Goal: Transaction & Acquisition: Obtain resource

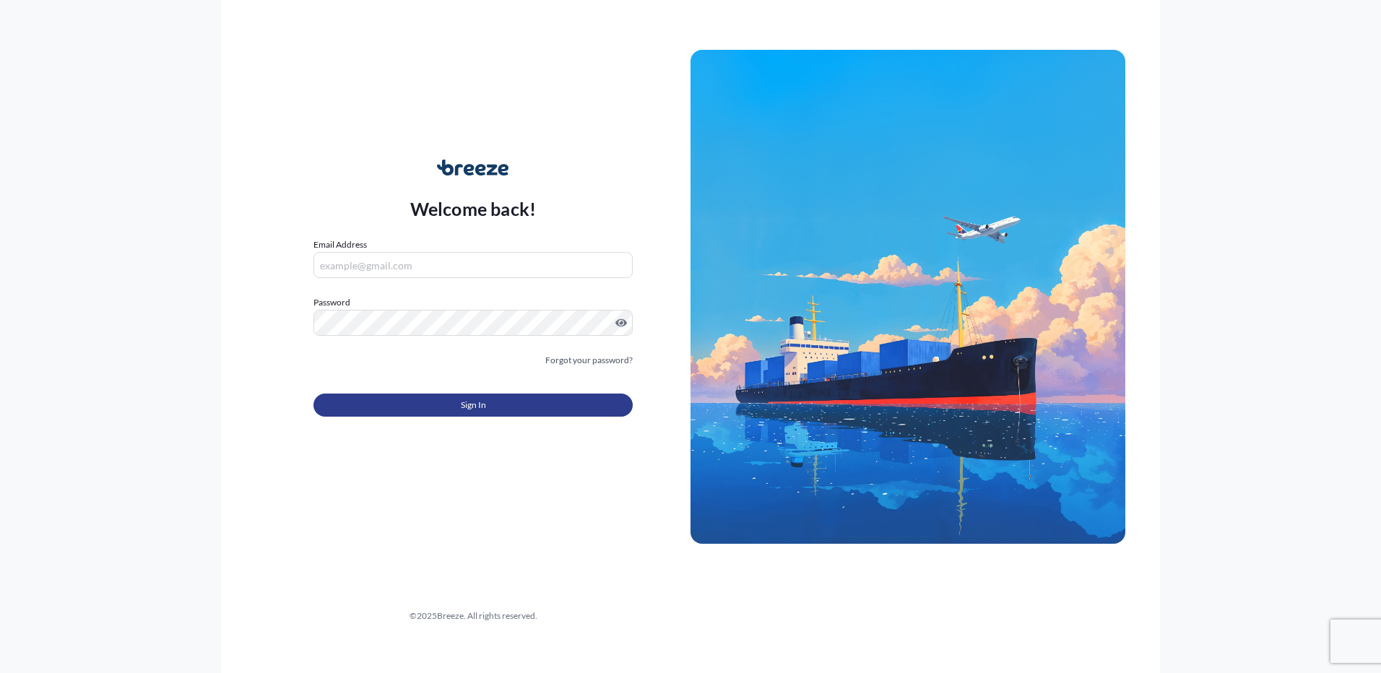
type input "[EMAIL_ADDRESS][DOMAIN_NAME]"
click at [427, 409] on button "Sign In" at bounding box center [472, 405] width 319 height 23
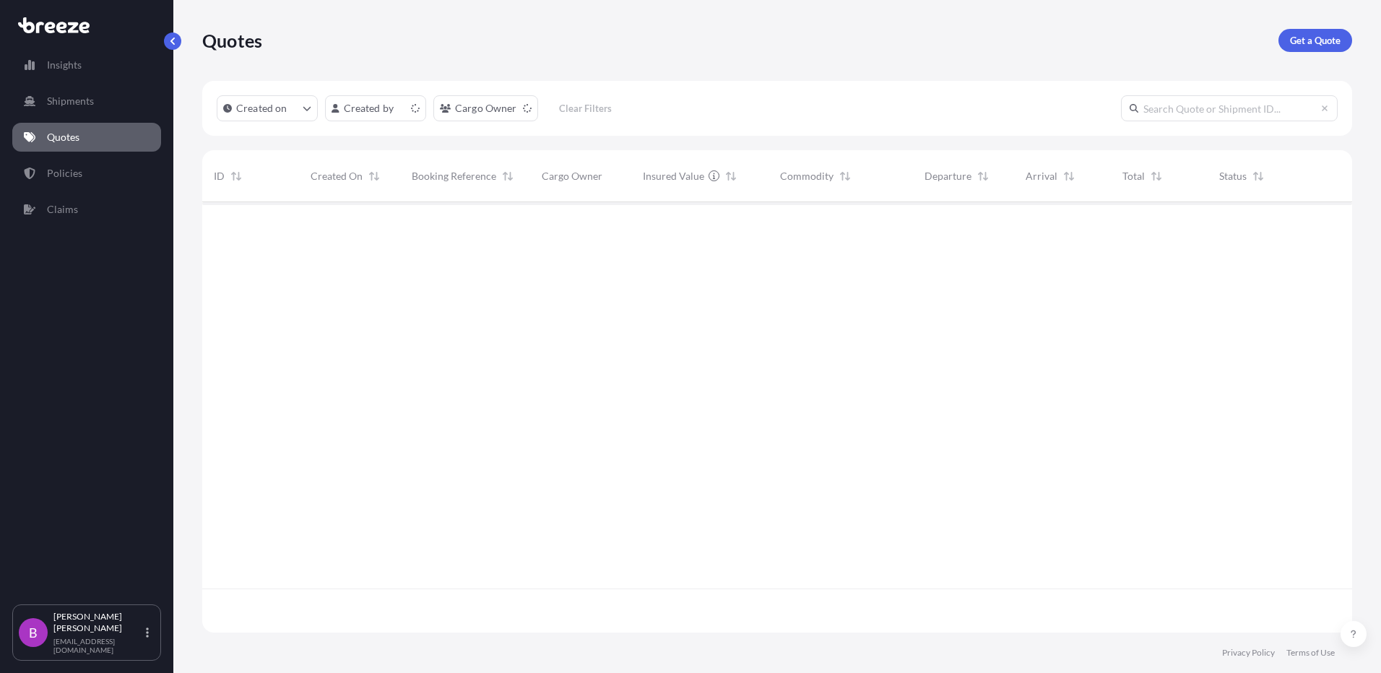
scroll to position [428, 1139]
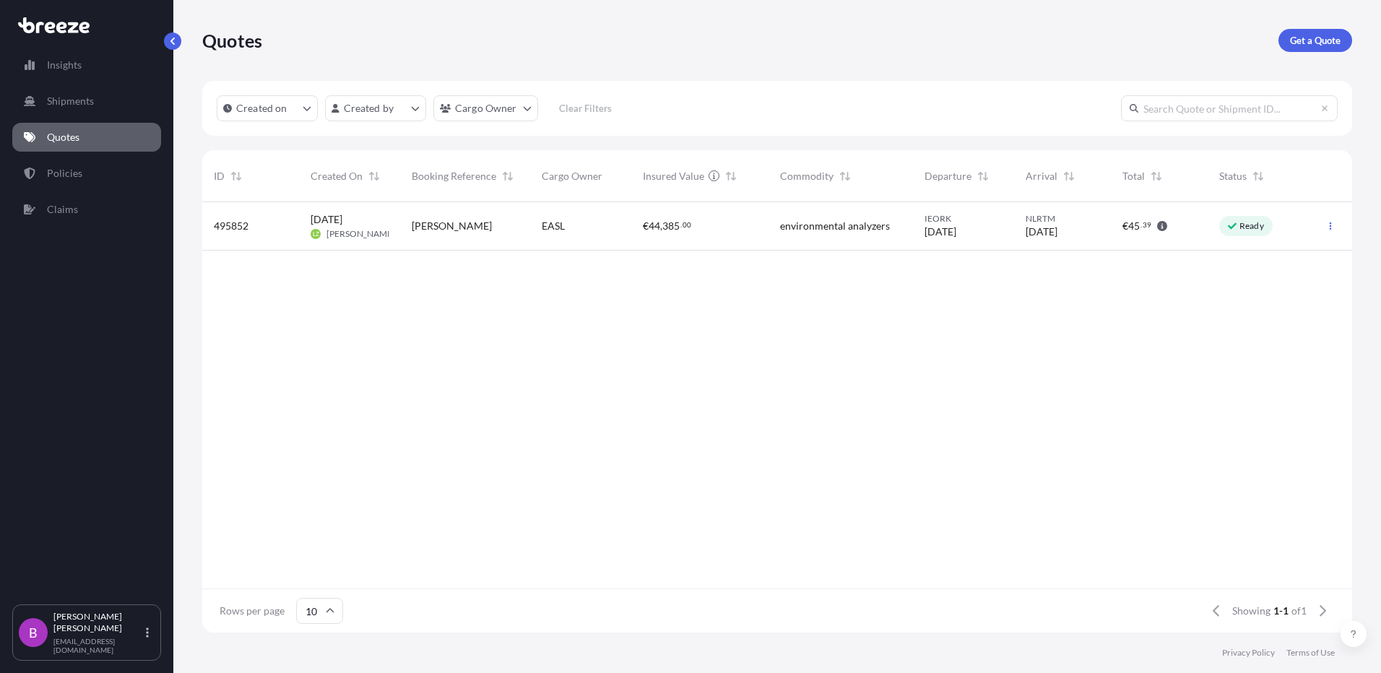
click at [68, 139] on p "Quotes" at bounding box center [63, 137] width 32 height 14
click at [1313, 44] on p "Get a Quote" at bounding box center [1315, 40] width 51 height 14
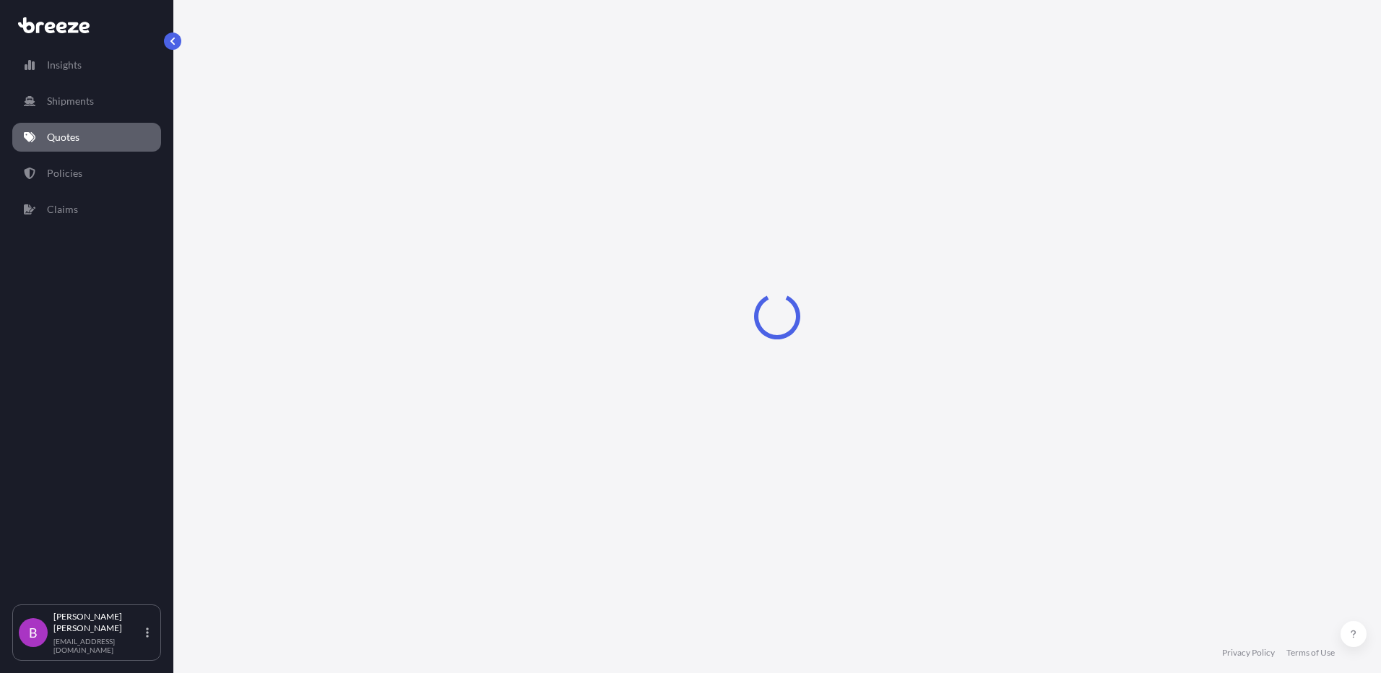
select select "Sea"
select select "1"
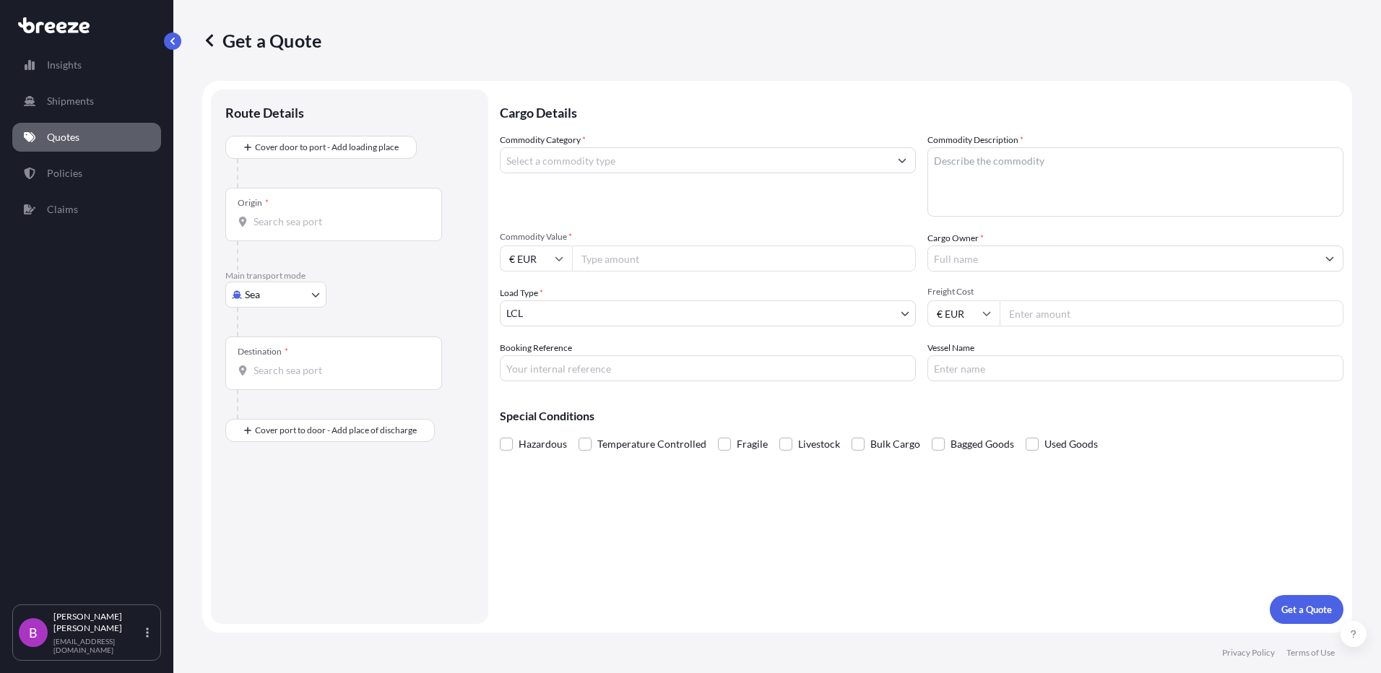
click at [583, 170] on input "Commodity Category *" at bounding box center [694, 160] width 389 height 26
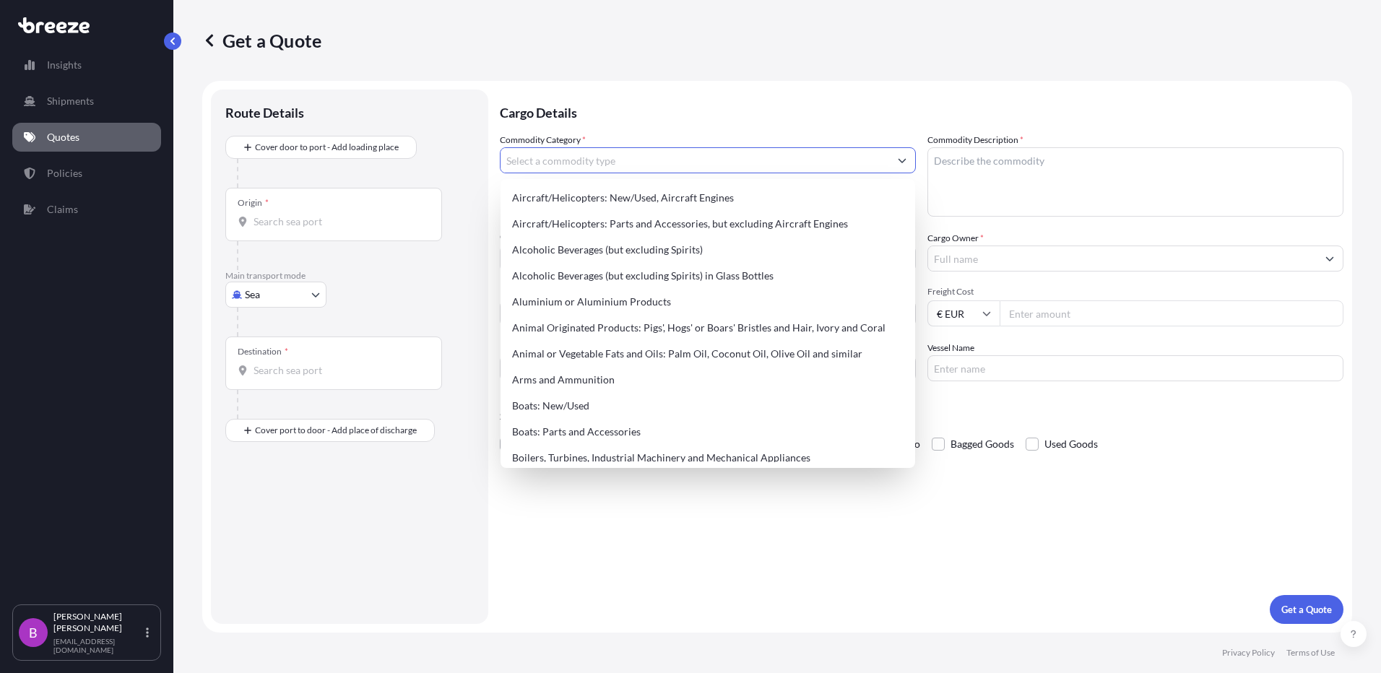
paste input "6802931000"
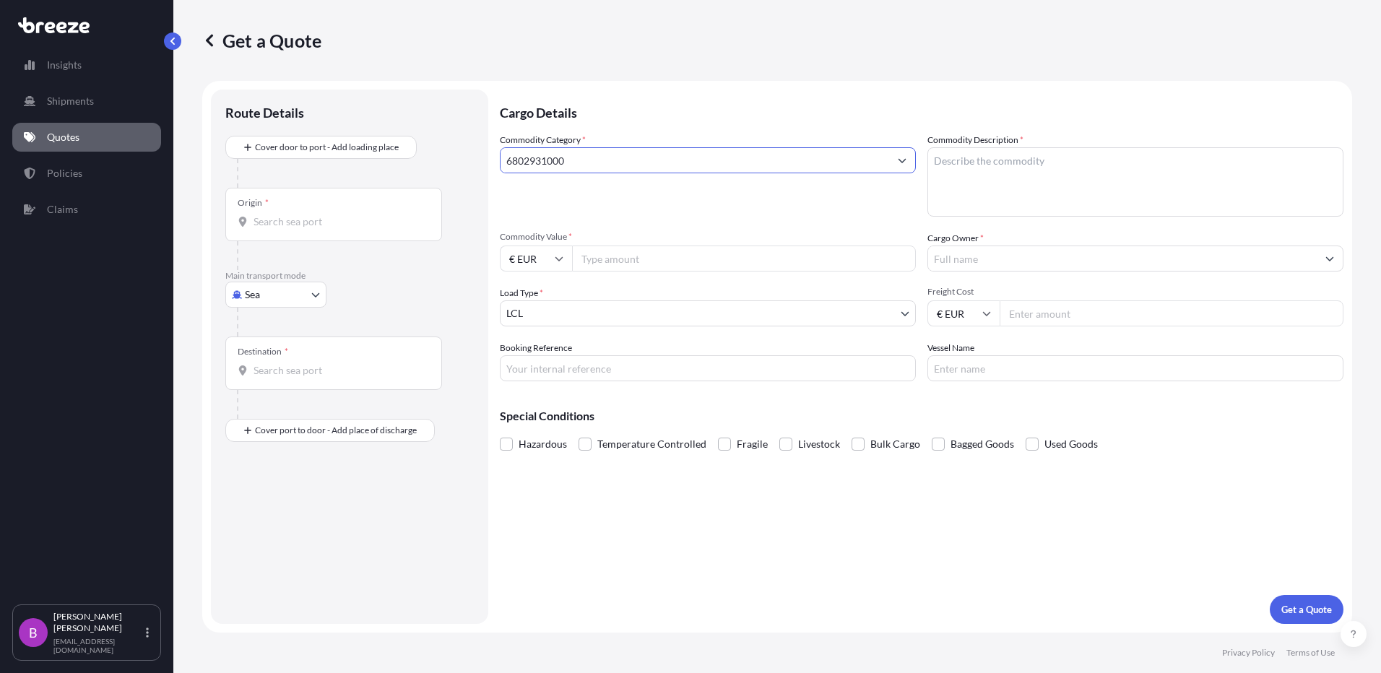
drag, startPoint x: 577, startPoint y: 162, endPoint x: 501, endPoint y: 170, distance: 76.3
click at [501, 170] on input "6802931000" at bounding box center [694, 160] width 389 height 26
click at [527, 165] on input "6802931000" at bounding box center [694, 160] width 389 height 26
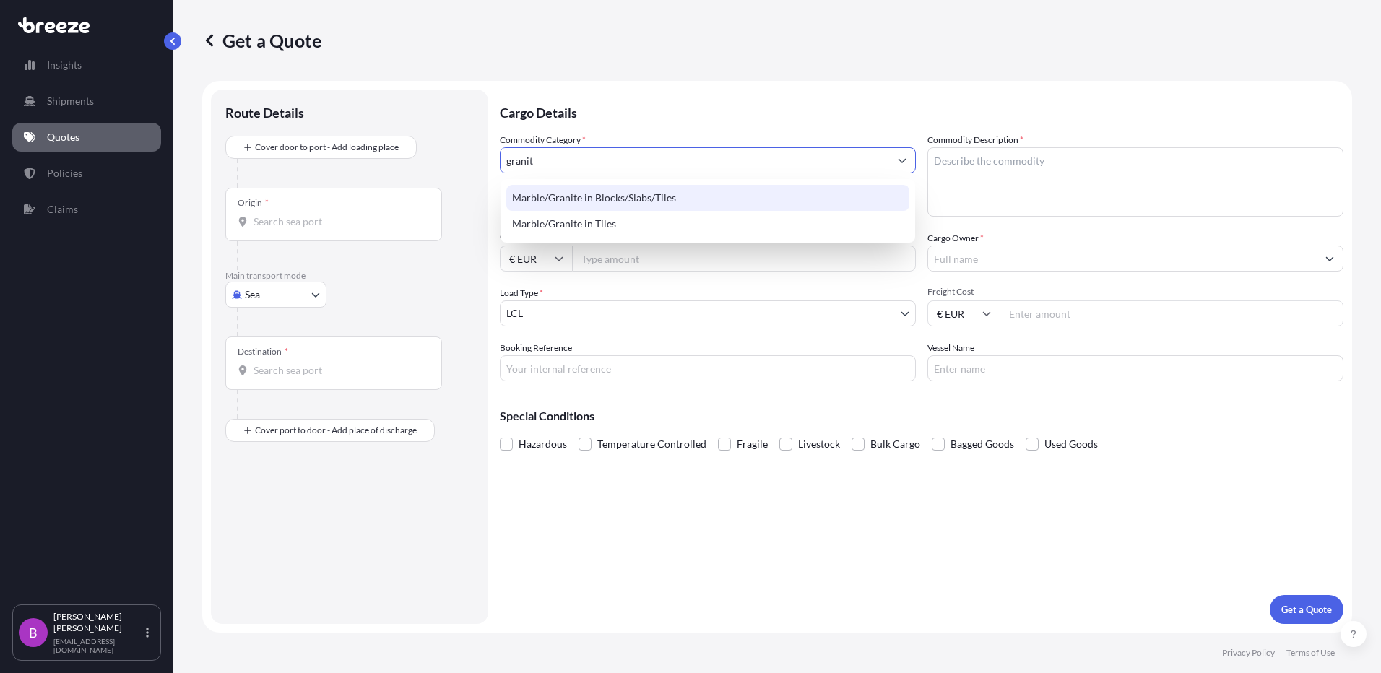
click at [558, 204] on div "Marble/Granite in Blocks/Slabs/Tiles" at bounding box center [707, 198] width 403 height 26
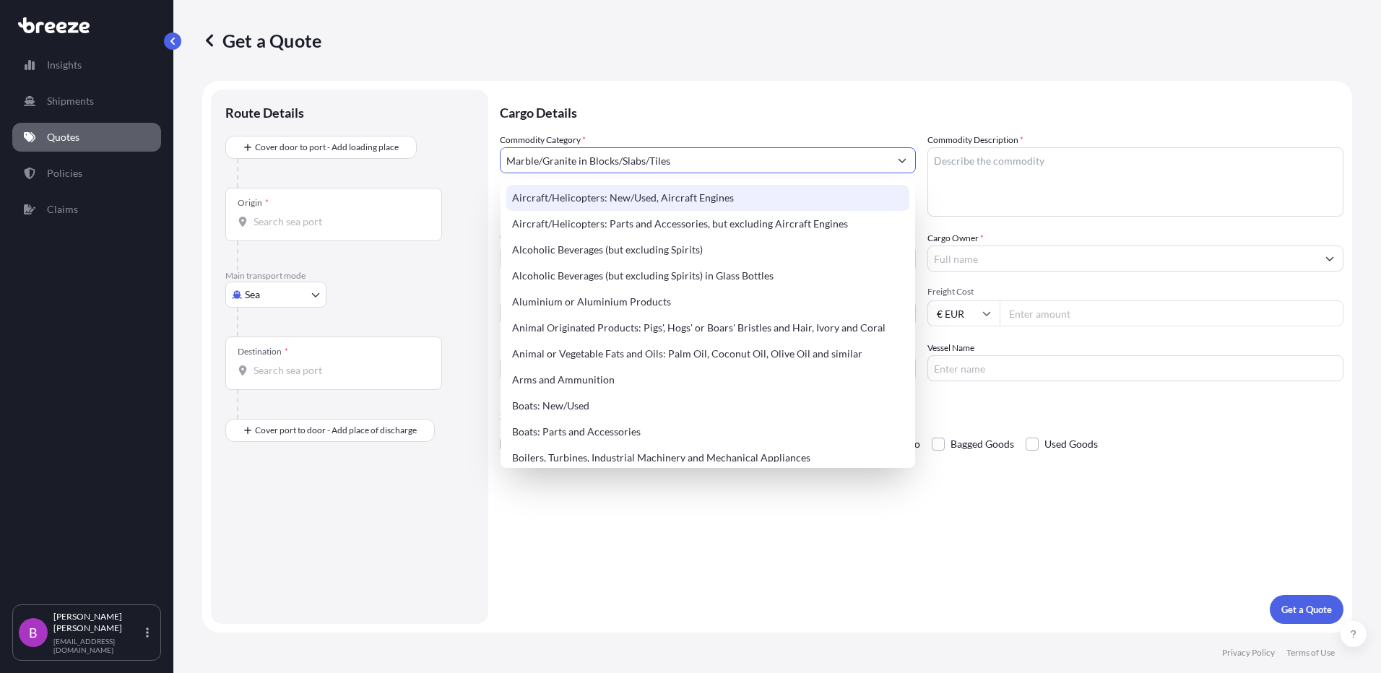
drag, startPoint x: 705, startPoint y: 167, endPoint x: 508, endPoint y: 201, distance: 199.5
click at [508, 201] on body "140 options available. Insights Shipments Quotes Policies Claims B [PERSON_NAME…" at bounding box center [690, 336] width 1381 height 673
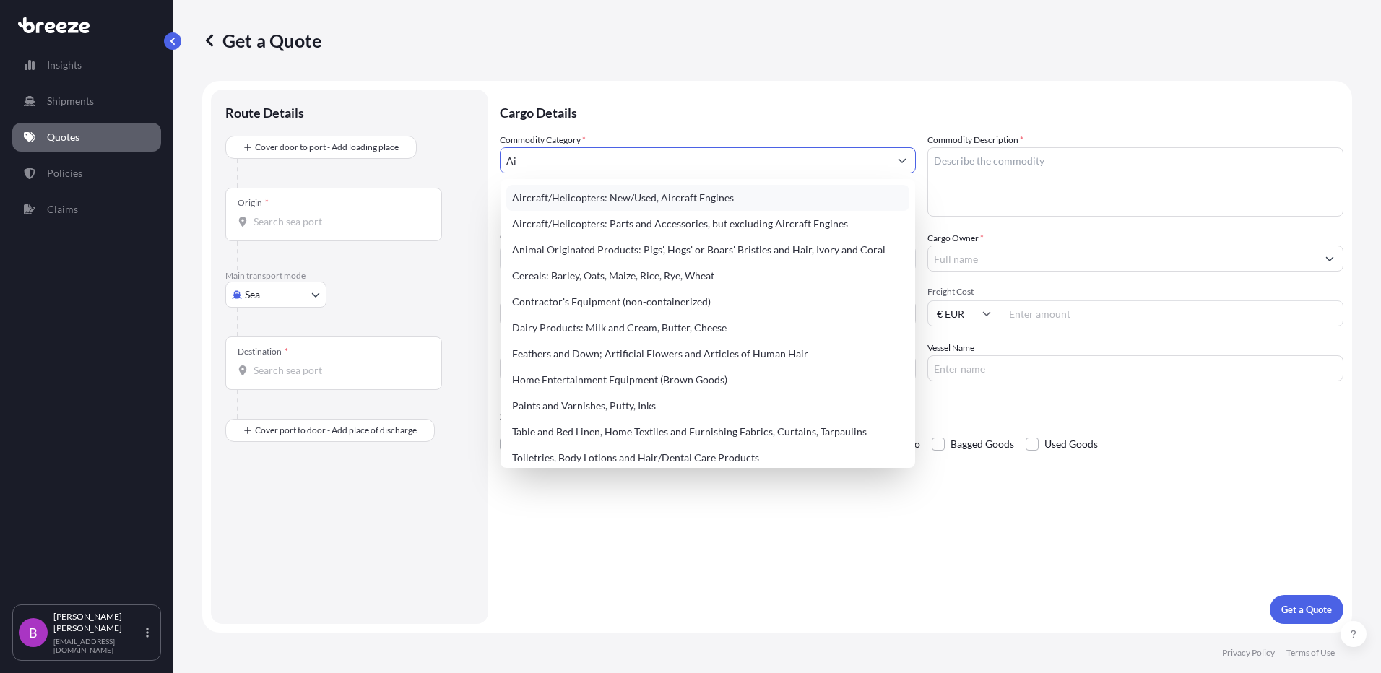
type input "A"
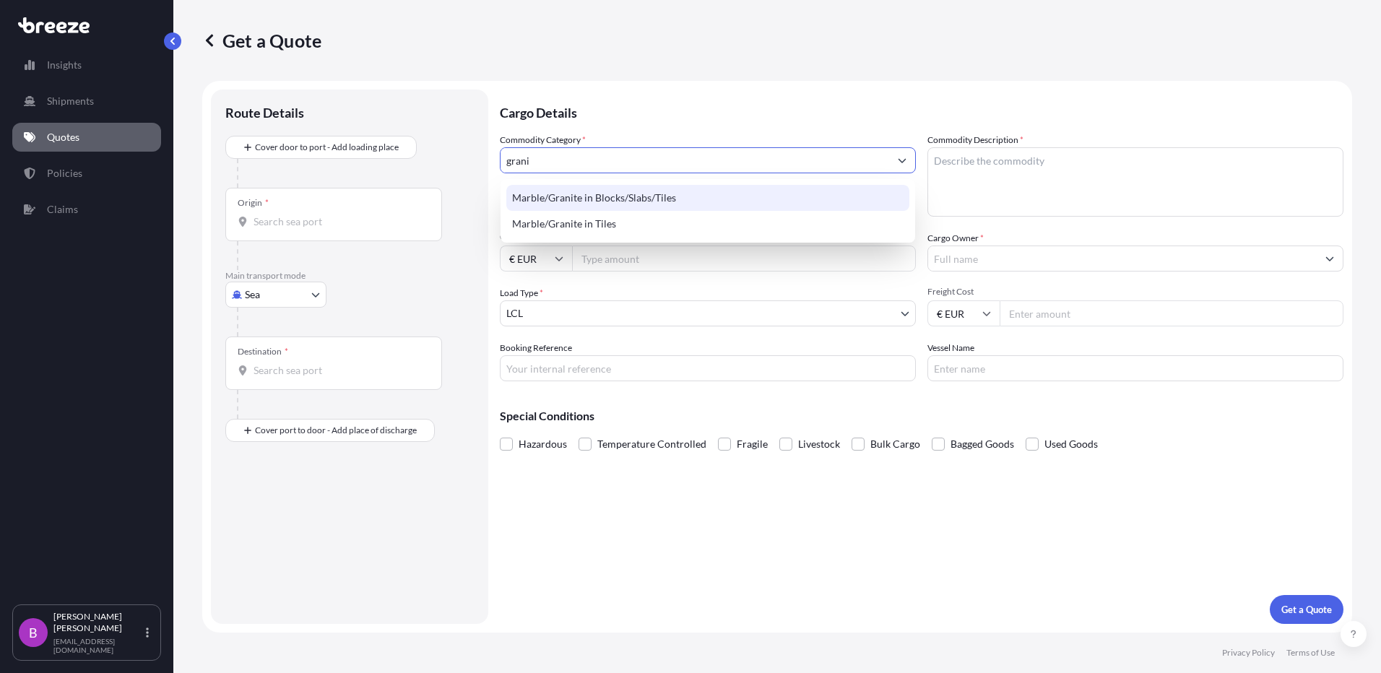
click at [569, 205] on div "Marble/Granite in Blocks/Slabs/Tiles" at bounding box center [707, 198] width 403 height 26
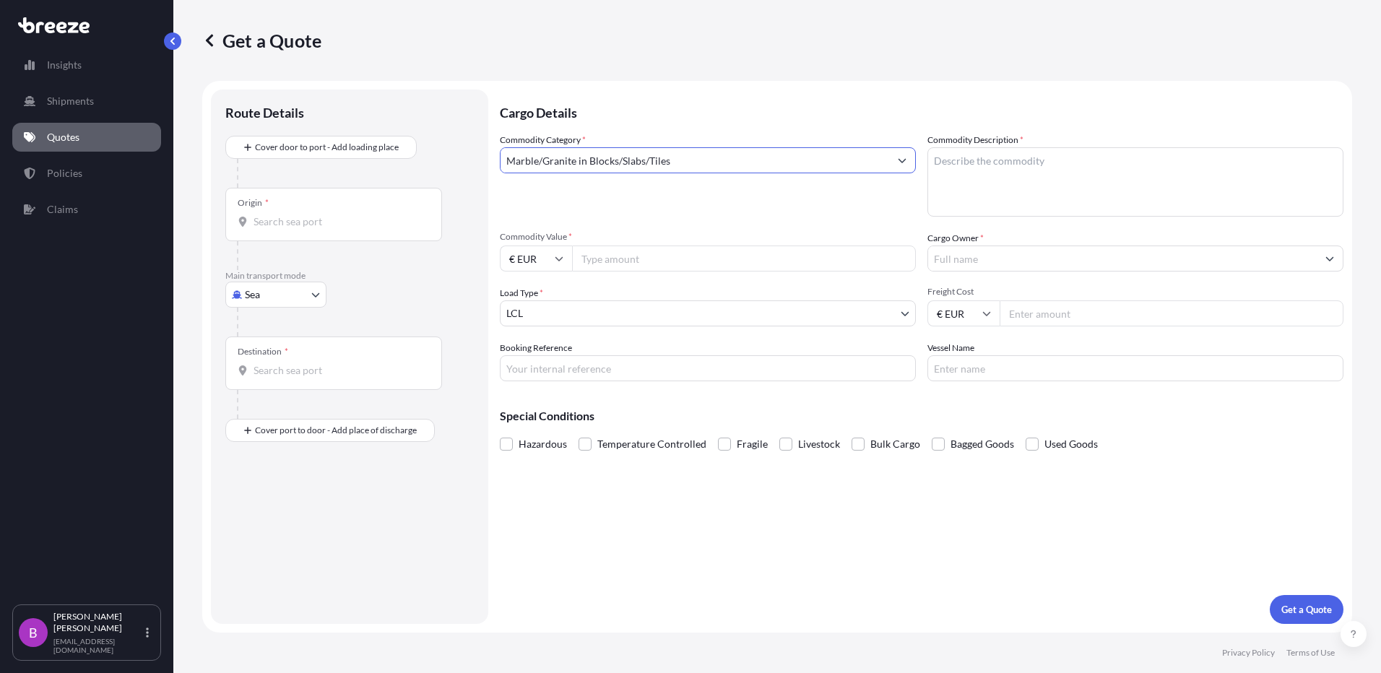
type input "Marble/Granite in Blocks/Slabs/Tiles"
click at [988, 187] on textarea "Commodity Description *" at bounding box center [1135, 181] width 416 height 69
paste textarea "granite worktops"
type textarea "granite worktops"
click at [307, 230] on div "Origin *" at bounding box center [333, 214] width 217 height 53
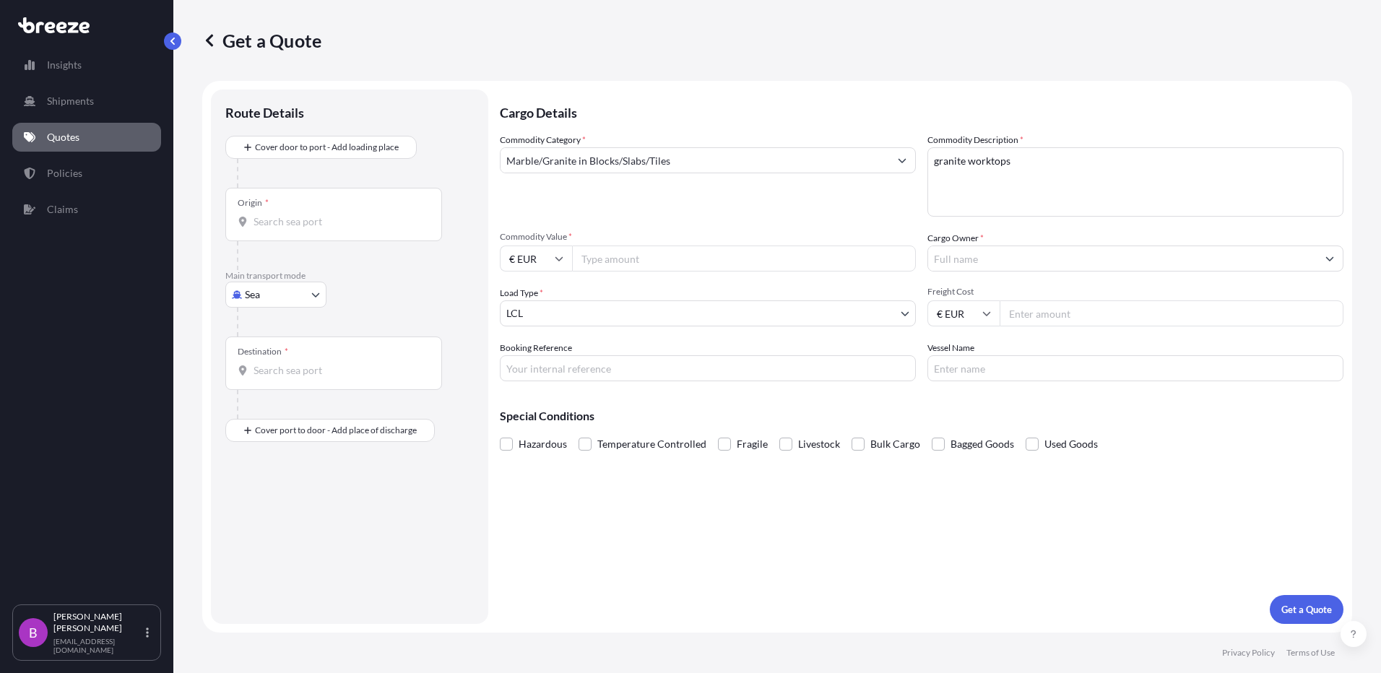
click at [307, 229] on input "Origin *" at bounding box center [338, 221] width 170 height 14
type input "GBBEL / BFS - [GEOGRAPHIC_DATA], [GEOGRAPHIC_DATA]"
click at [292, 376] on input "Destination *" at bounding box center [338, 376] width 170 height 14
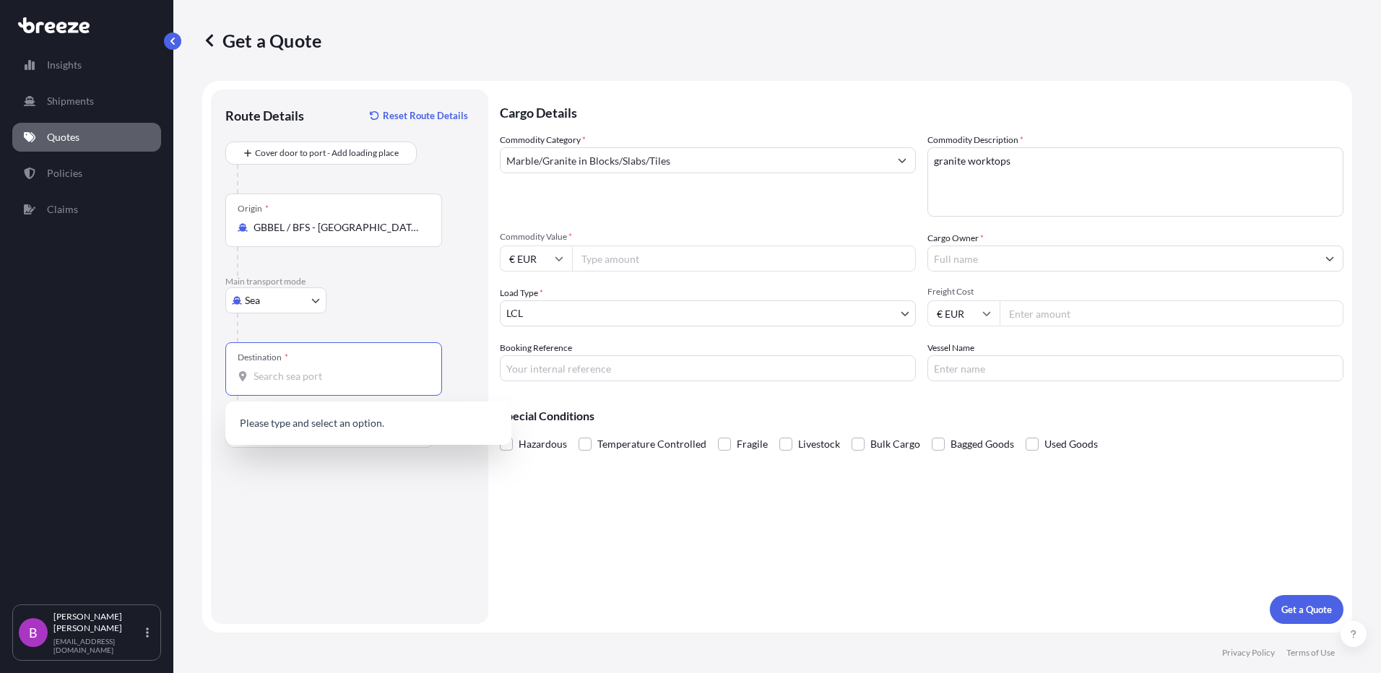
click at [292, 376] on input "Destination *" at bounding box center [338, 376] width 170 height 14
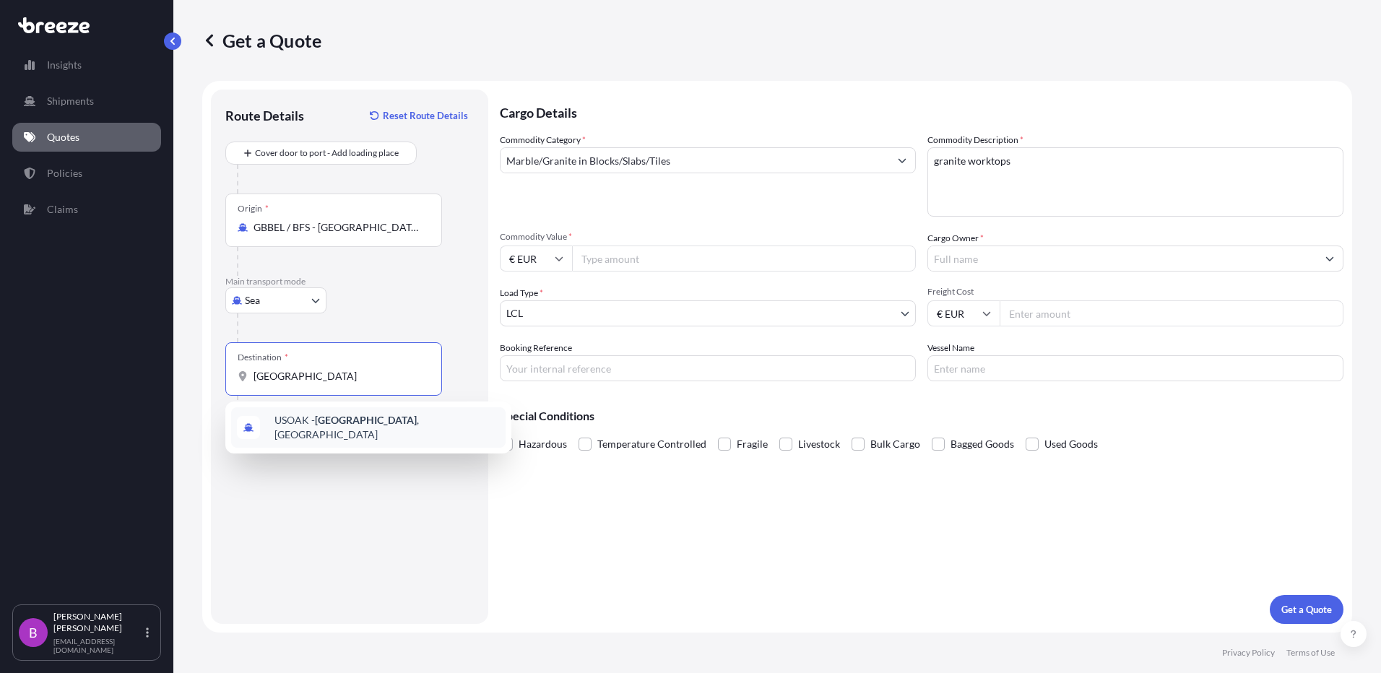
click at [316, 431] on span "USOAK - [GEOGRAPHIC_DATA] , [GEOGRAPHIC_DATA]" at bounding box center [386, 427] width 225 height 29
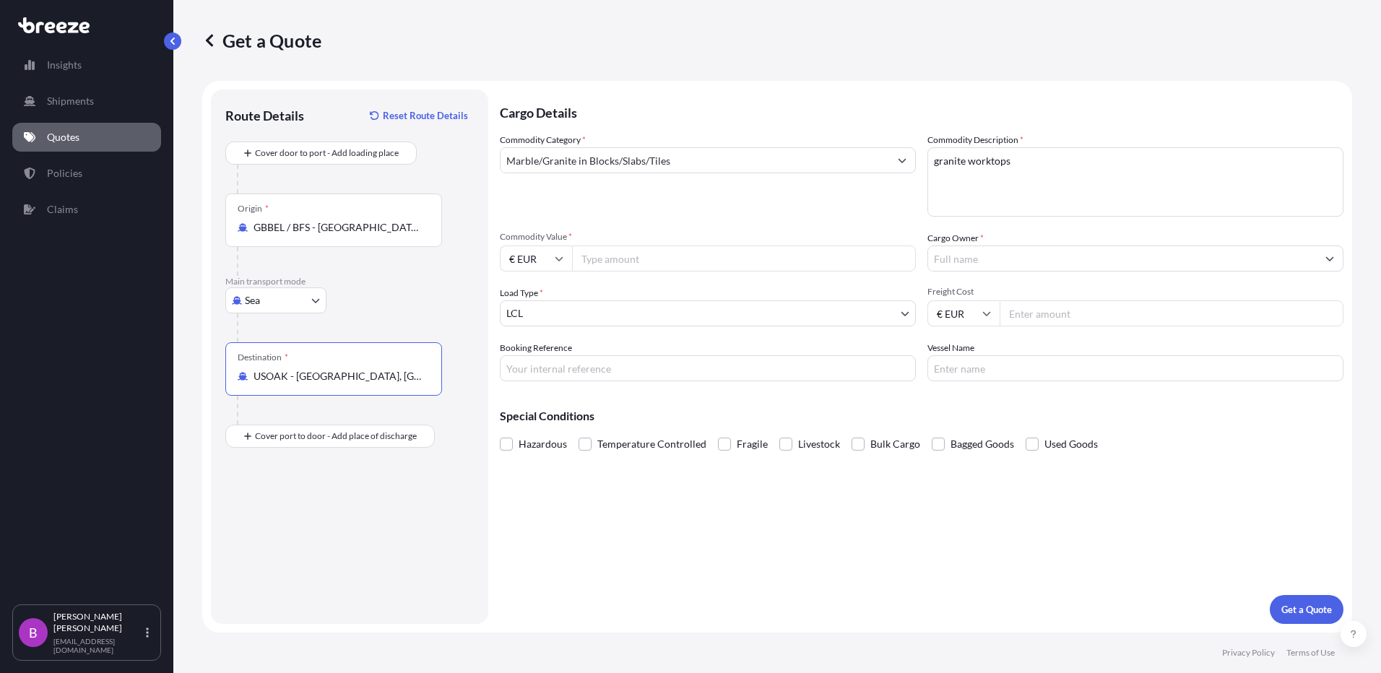
type input "USOAK - [GEOGRAPHIC_DATA], [GEOGRAPHIC_DATA]"
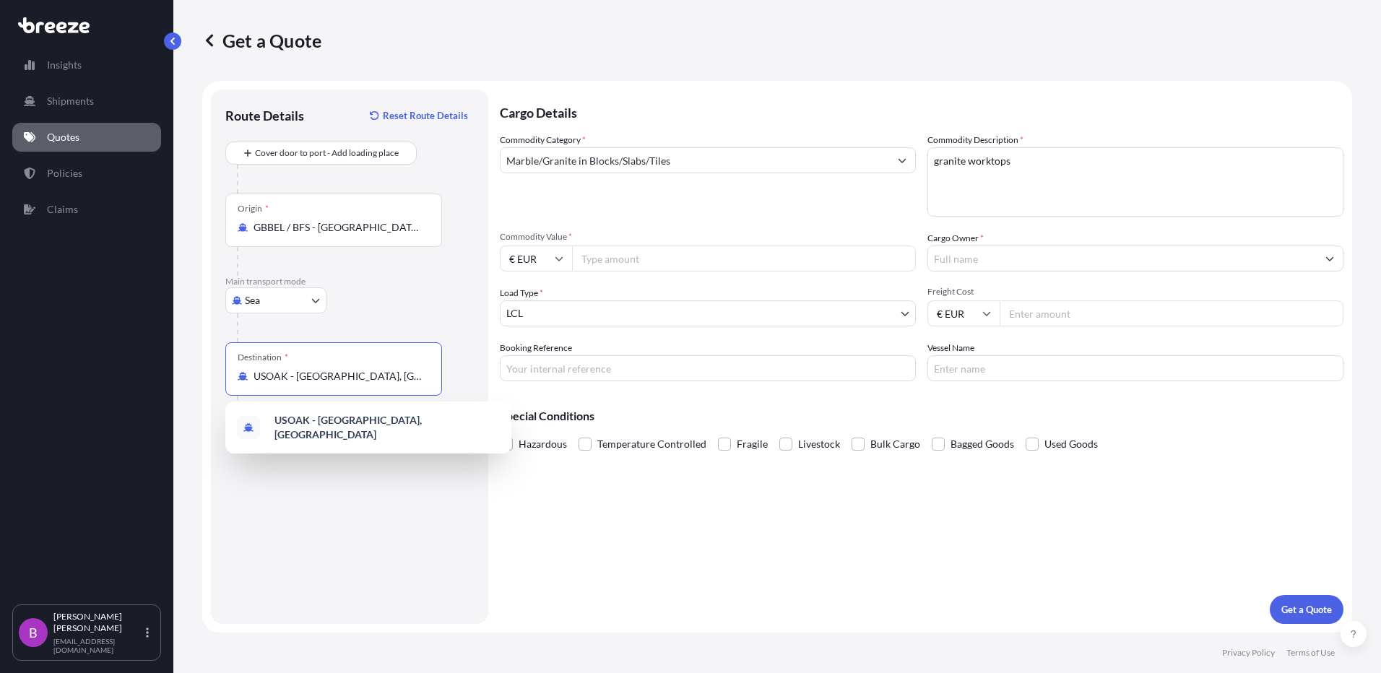
click at [982, 256] on input "Cargo Owner *" at bounding box center [1122, 259] width 389 height 26
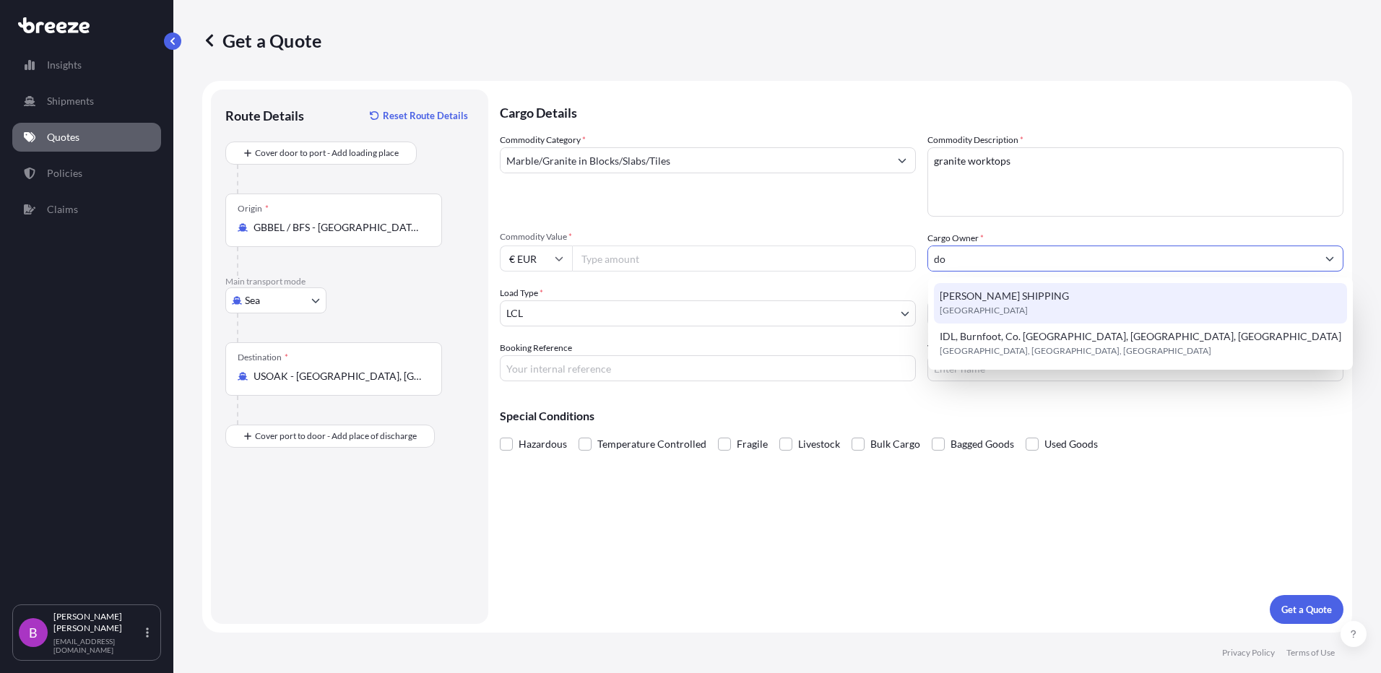
click at [984, 303] on span "[PERSON_NAME] SHIPPING" at bounding box center [1004, 296] width 129 height 14
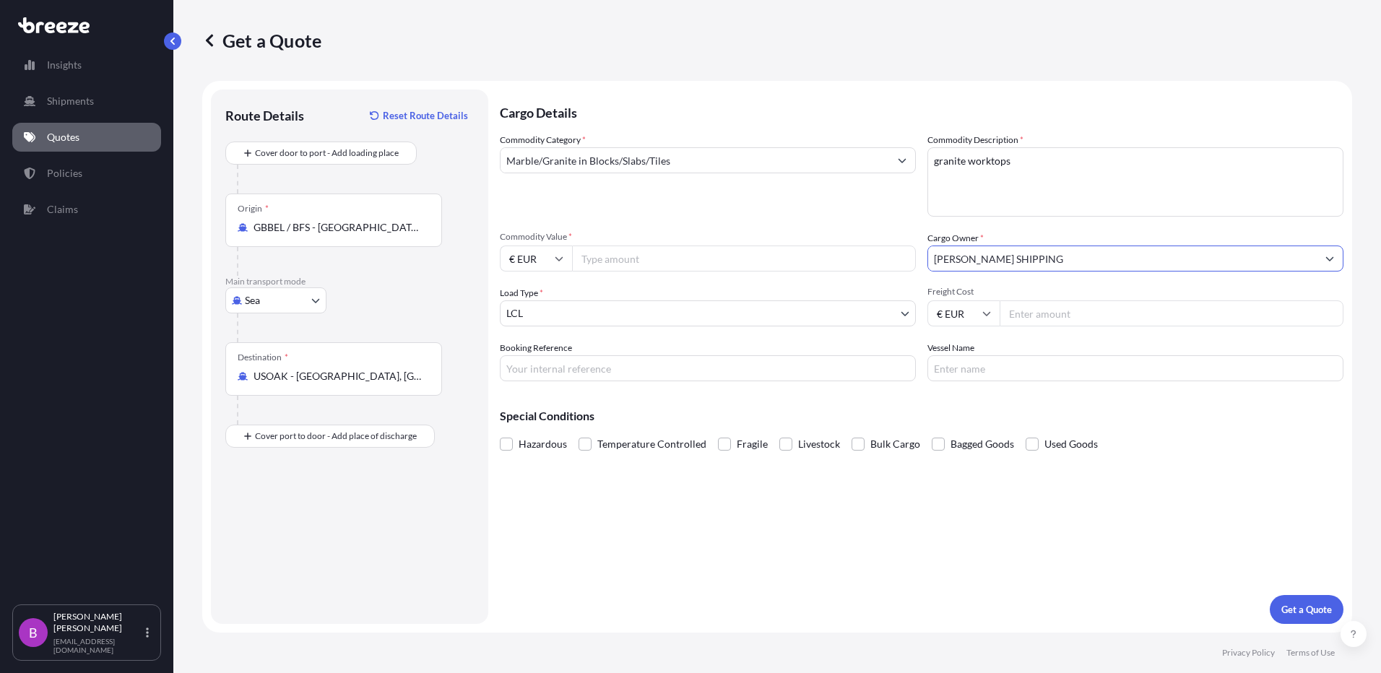
type input "[PERSON_NAME] SHIPPING"
click at [568, 324] on body "1 option available. 15 options available. 8 options available. 1 option availab…" at bounding box center [690, 336] width 1381 height 673
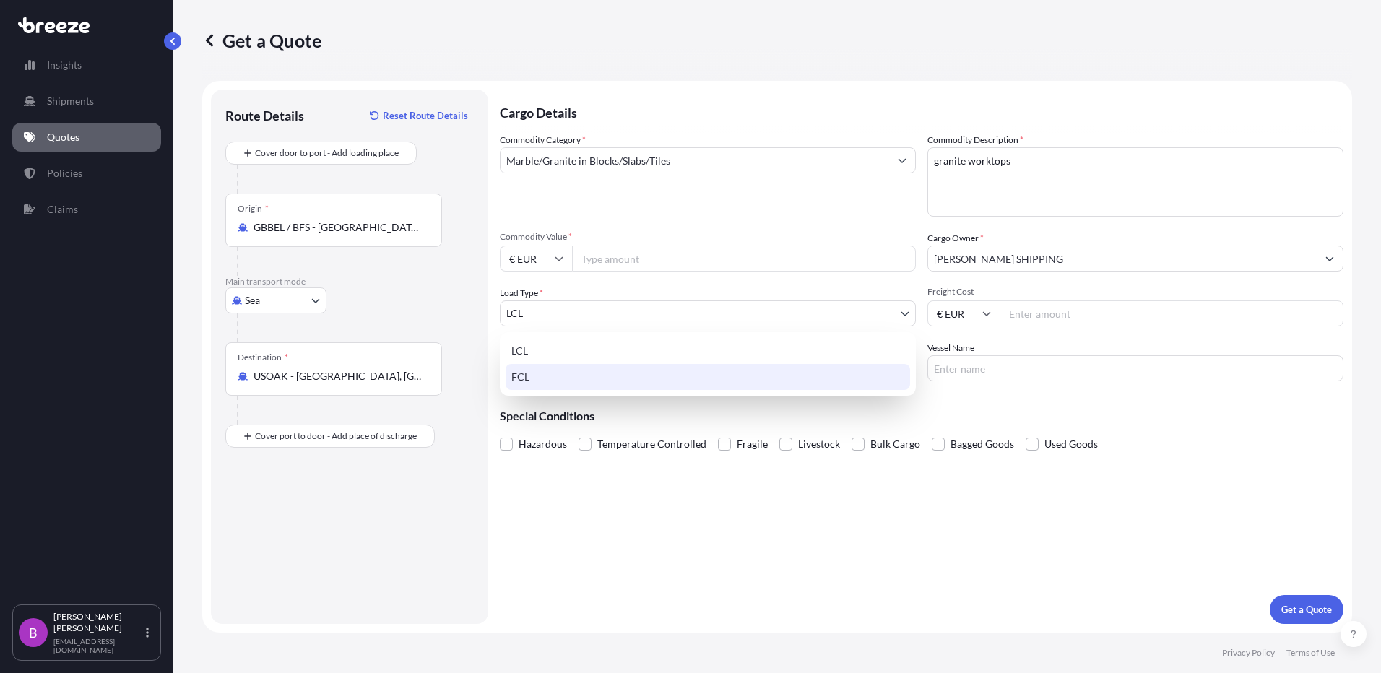
click at [545, 370] on div "FCL" at bounding box center [708, 377] width 404 height 26
select select "2"
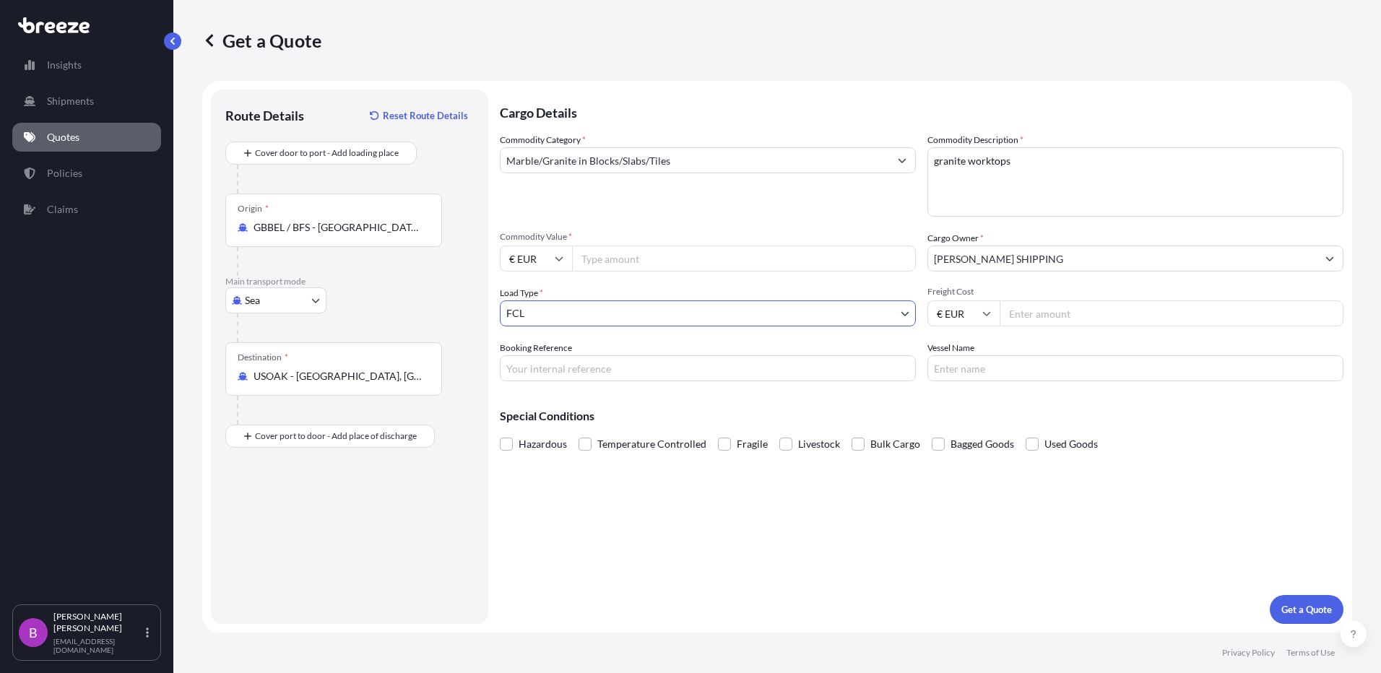
click at [570, 261] on input "€ EUR" at bounding box center [536, 259] width 72 height 26
click at [547, 318] on div "£ GBP" at bounding box center [536, 328] width 61 height 27
type input "£ GBP"
click at [619, 256] on input "Commodity Value *" at bounding box center [744, 259] width 344 height 26
type input "66000"
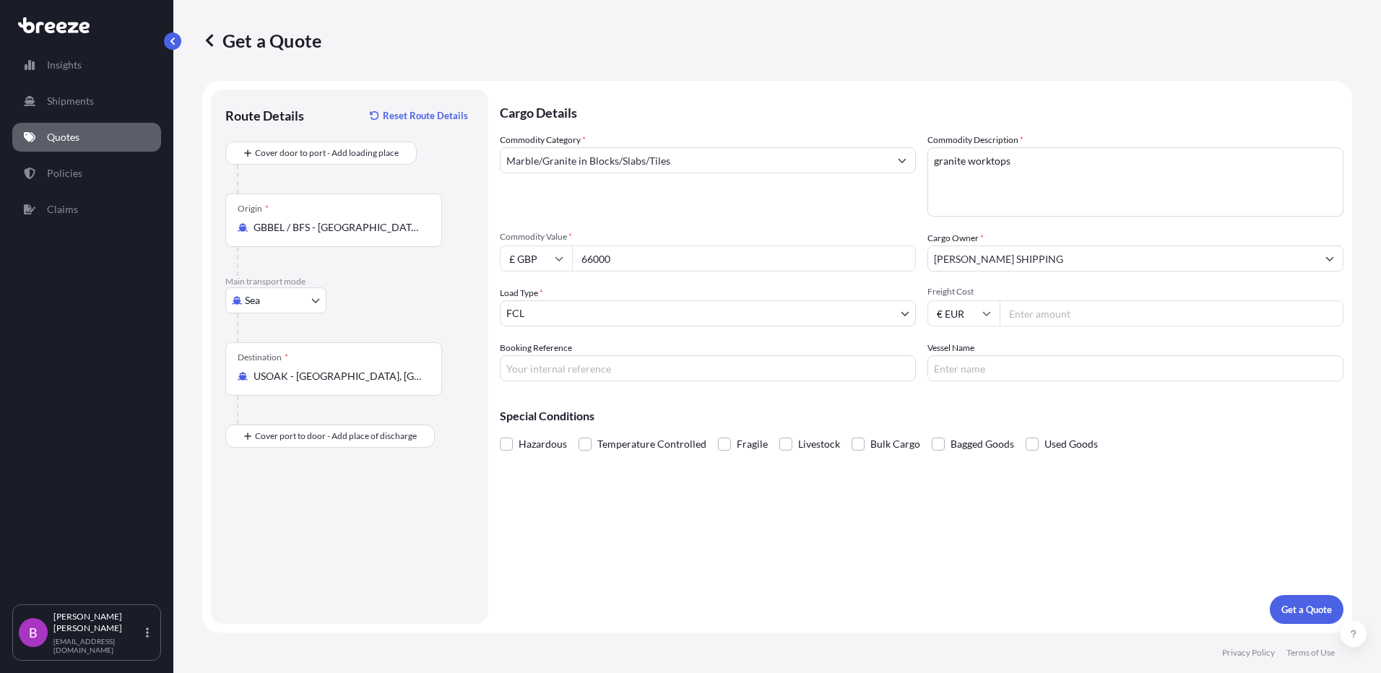
click at [985, 313] on icon at bounding box center [987, 314] width 8 height 4
click at [966, 381] on div "£ GBP" at bounding box center [963, 383] width 61 height 27
type input "£ GBP"
click at [1044, 313] on input "Freight Cost" at bounding box center [1172, 313] width 344 height 26
type input "2900"
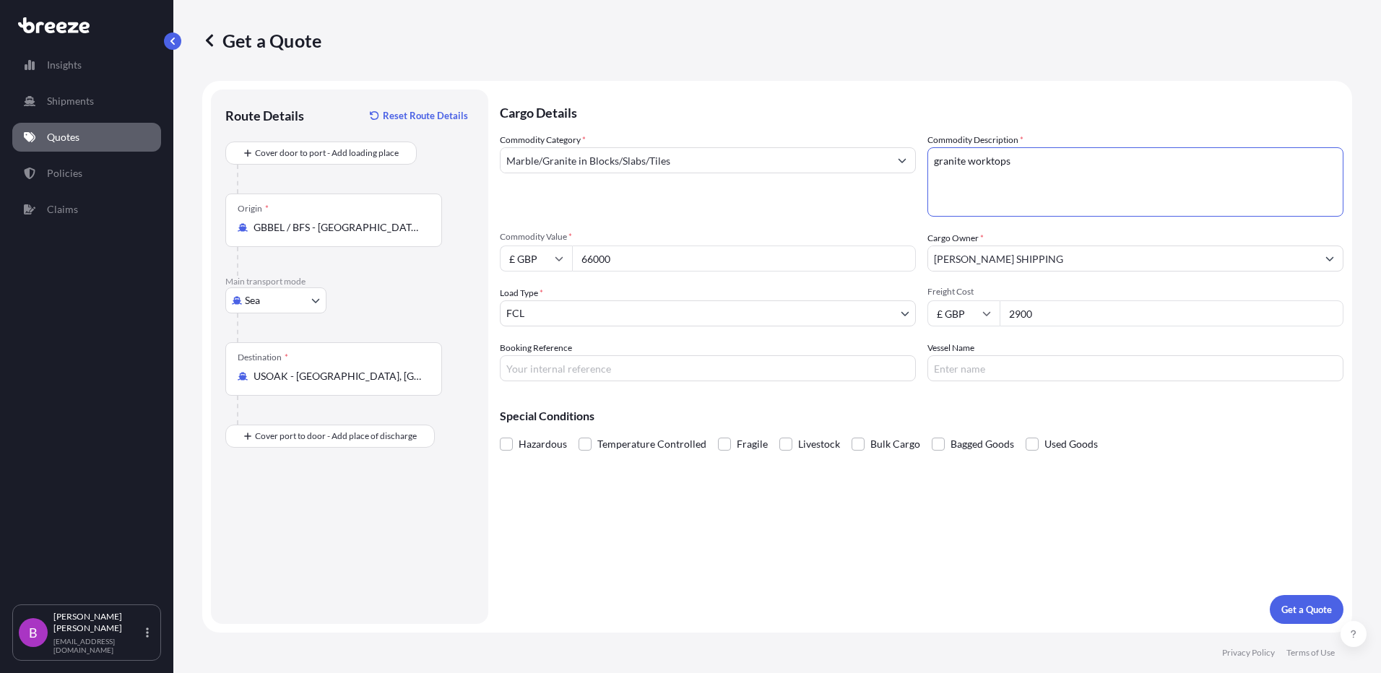
drag, startPoint x: 1018, startPoint y: 164, endPoint x: 913, endPoint y: 165, distance: 105.5
click at [913, 165] on div "Commodity Category * Marble/Granite in Blocks/Slabs/Tiles Commodity Description…" at bounding box center [922, 257] width 844 height 248
type textarea "GRANITE WORKTOPS"
click at [975, 316] on input "£ GBP" at bounding box center [963, 313] width 72 height 26
click at [957, 416] on div "$ USD" at bounding box center [963, 413] width 61 height 27
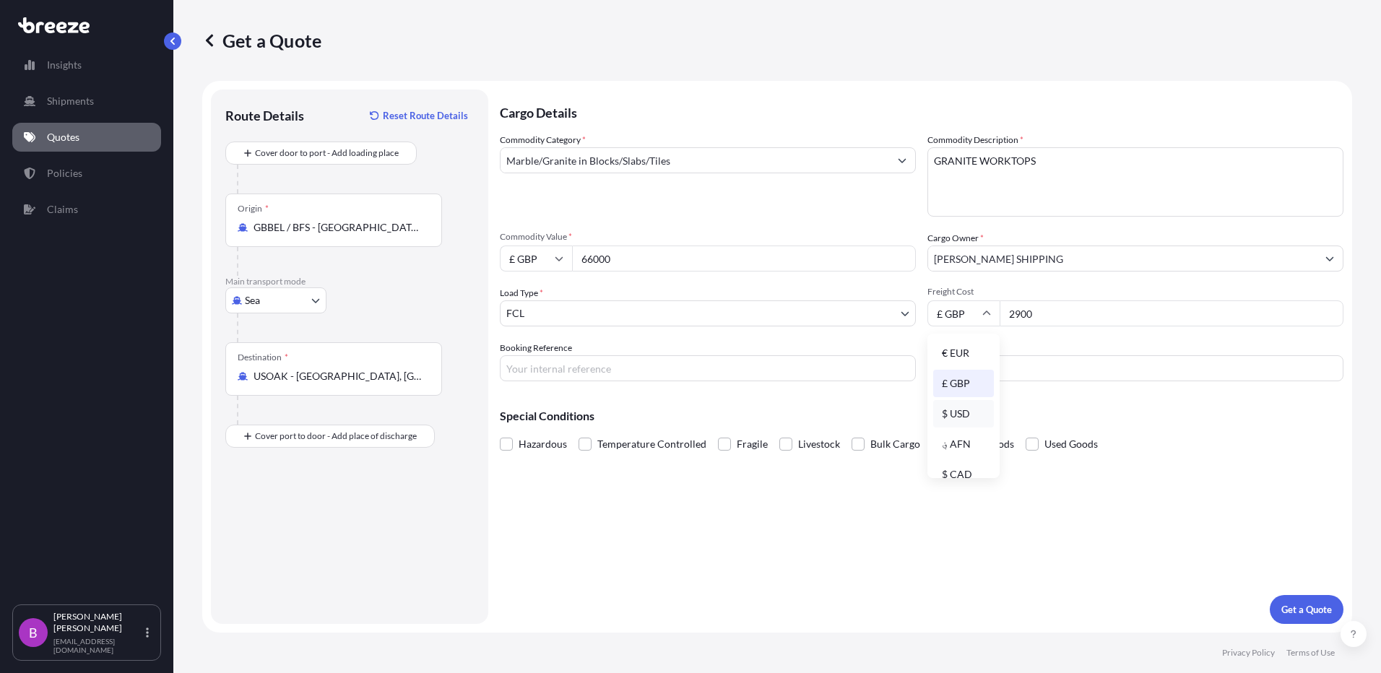
type input "$ USD"
click at [1301, 600] on button "Get a Quote" at bounding box center [1307, 609] width 74 height 29
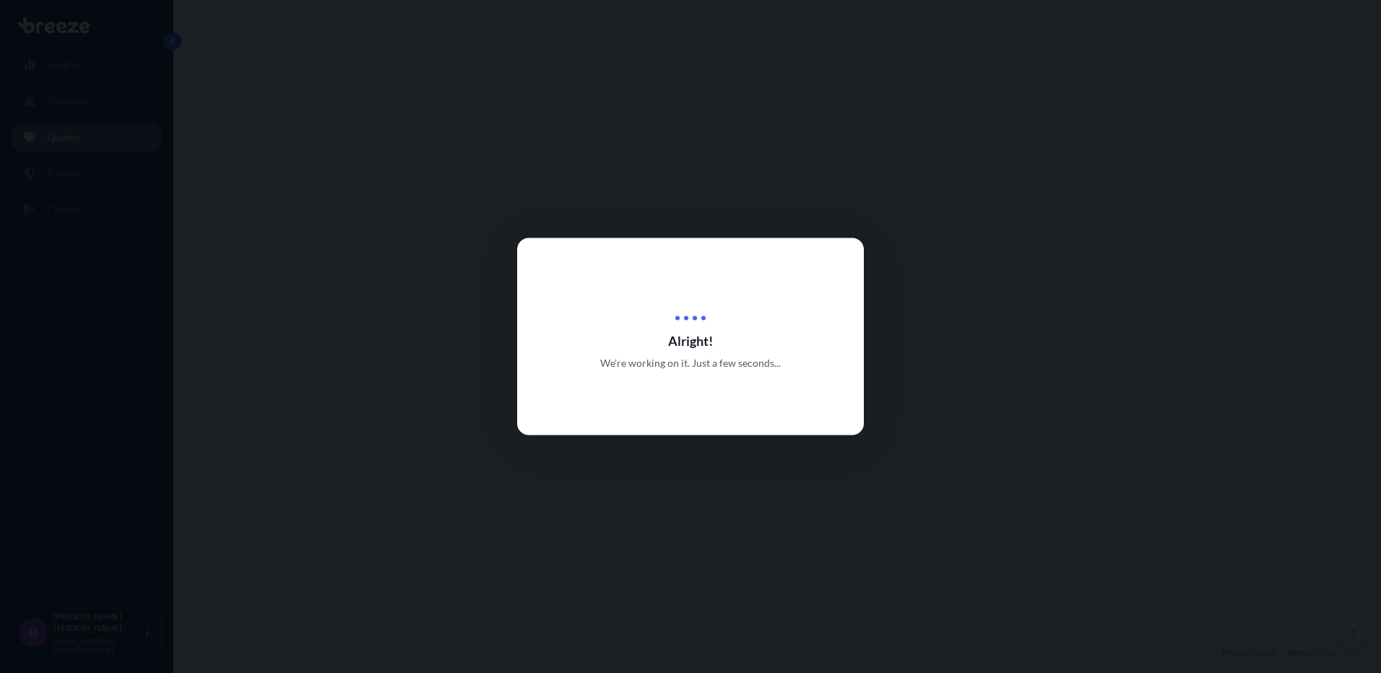
select select "Sea"
select select "2"
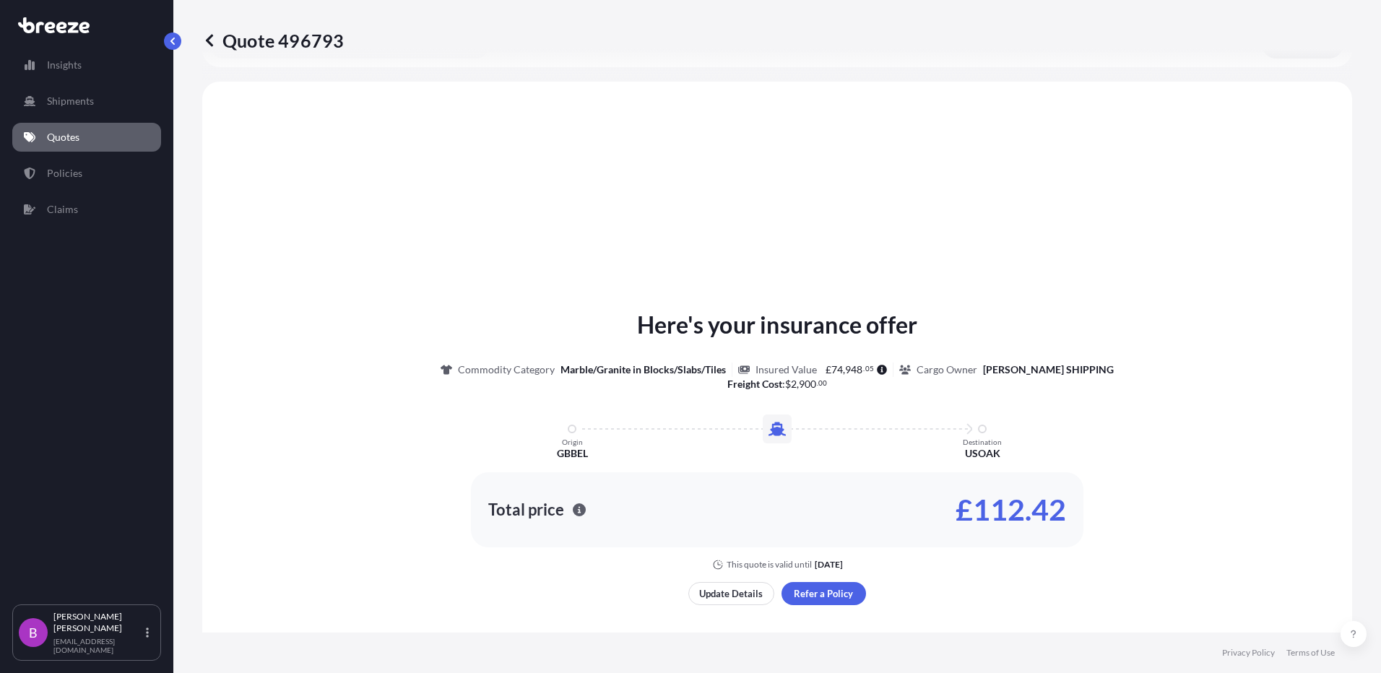
scroll to position [435, 0]
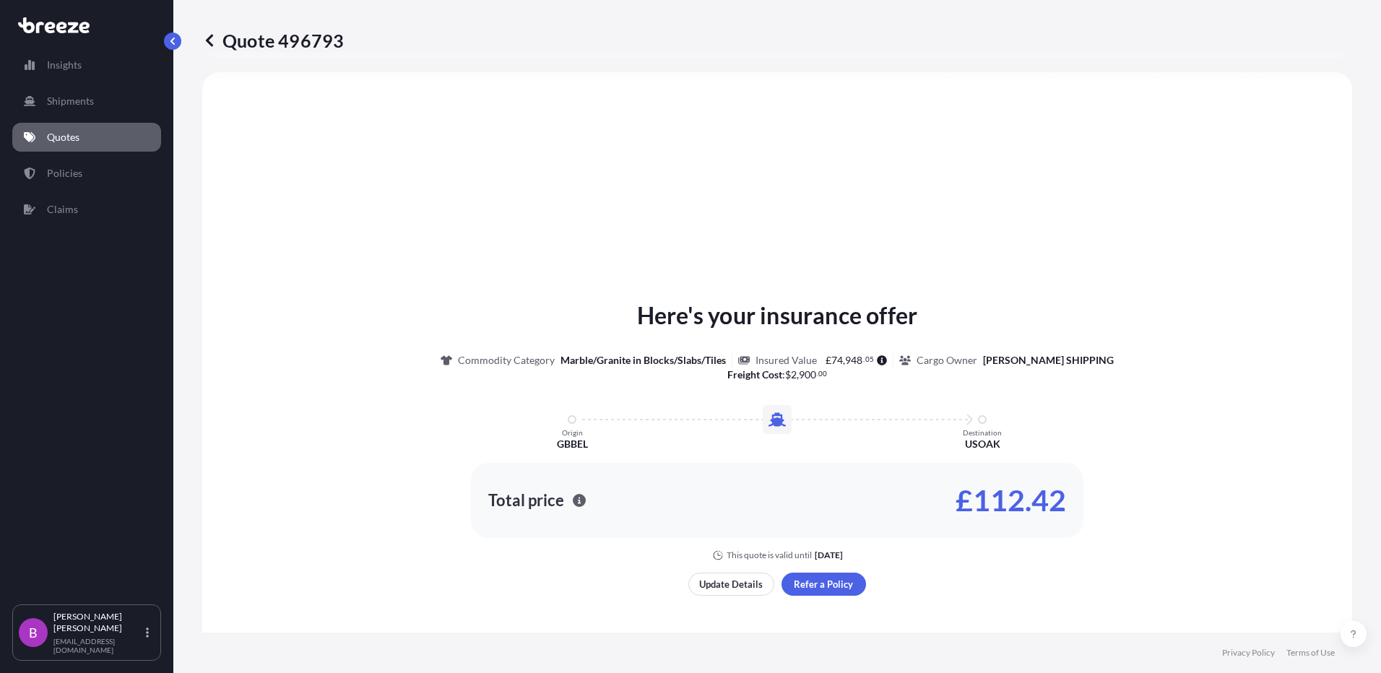
click at [1164, 635] on footer "Privacy Policy Terms of Use" at bounding box center [777, 653] width 1208 height 40
click at [1165, 635] on footer "Privacy Policy Terms of Use" at bounding box center [777, 653] width 1208 height 40
